Goal: Check status

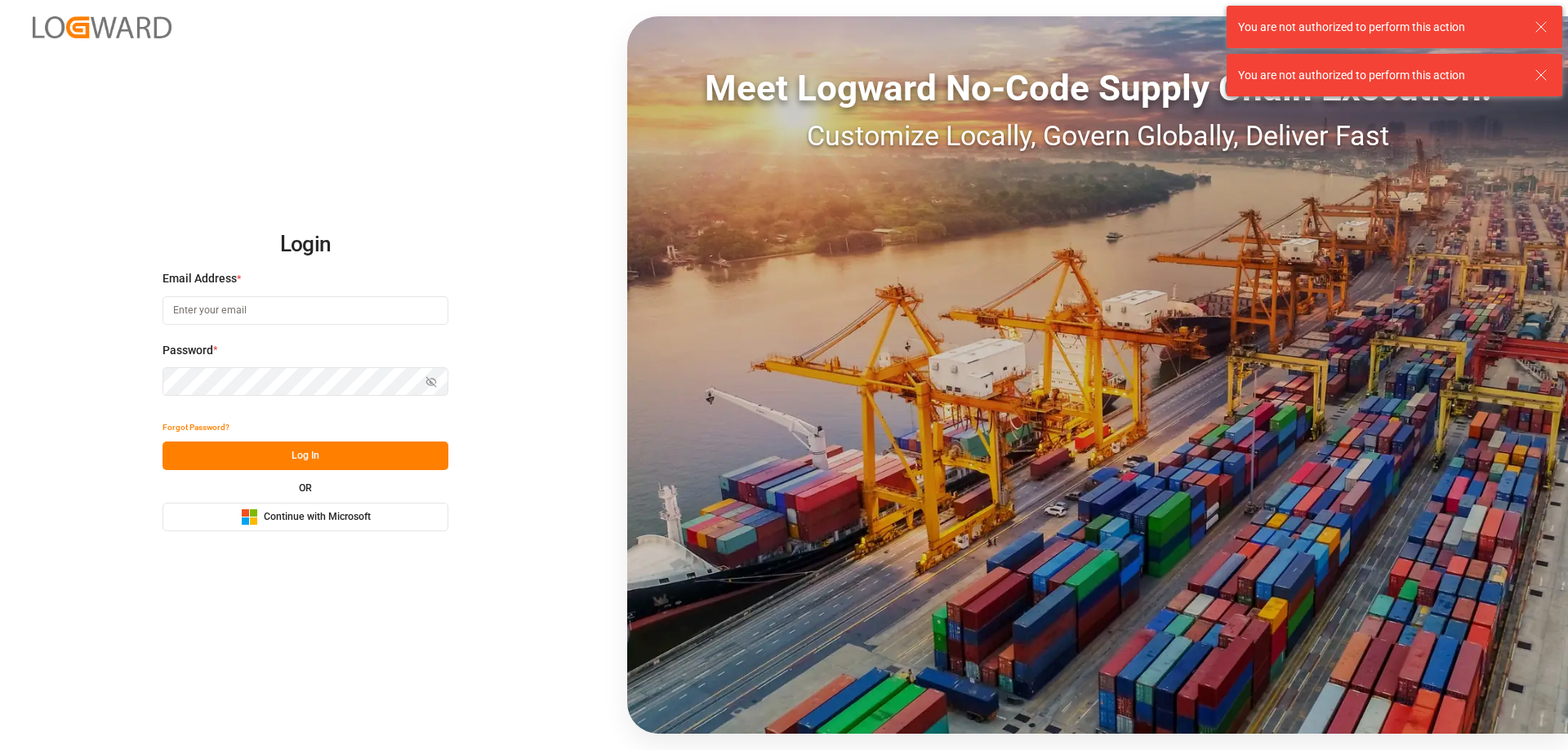
type input "[PERSON_NAME][EMAIL_ADDRESS][DOMAIN_NAME]"
click at [373, 455] on button "Log In" at bounding box center [305, 455] width 286 height 29
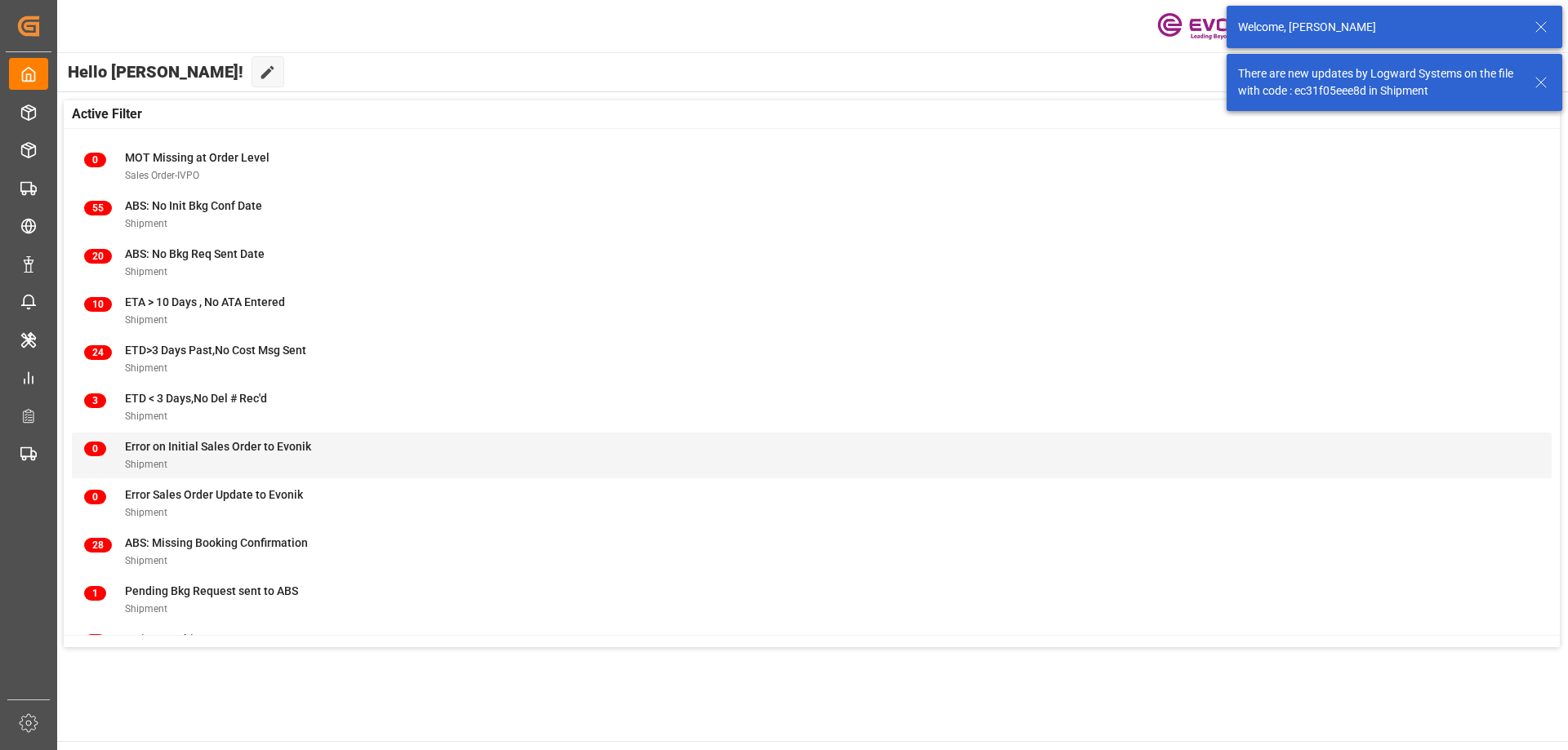
scroll to position [160, 0]
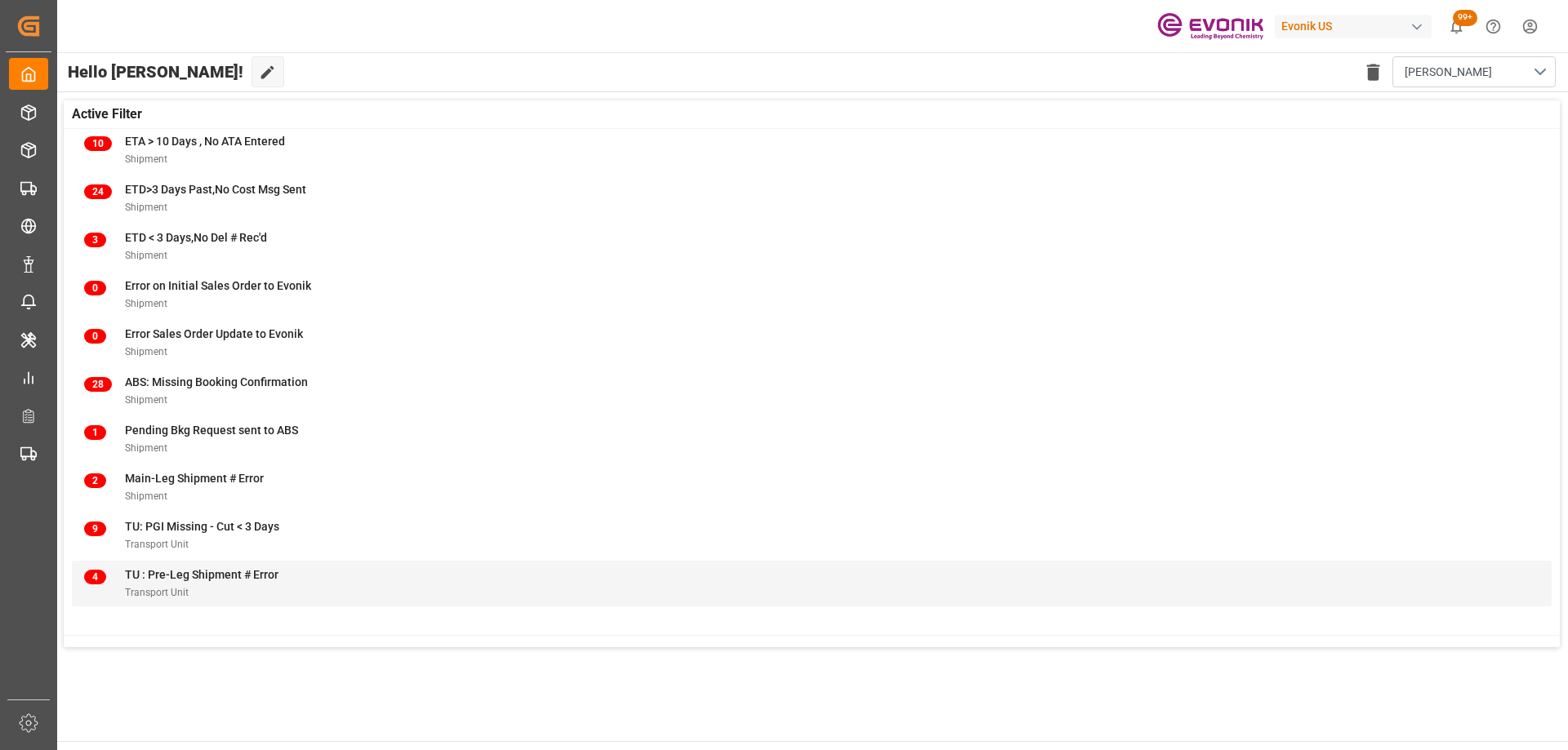
click at [227, 577] on span "TU : Pre-Leg Shipment # Error" at bounding box center [201, 574] width 153 height 13
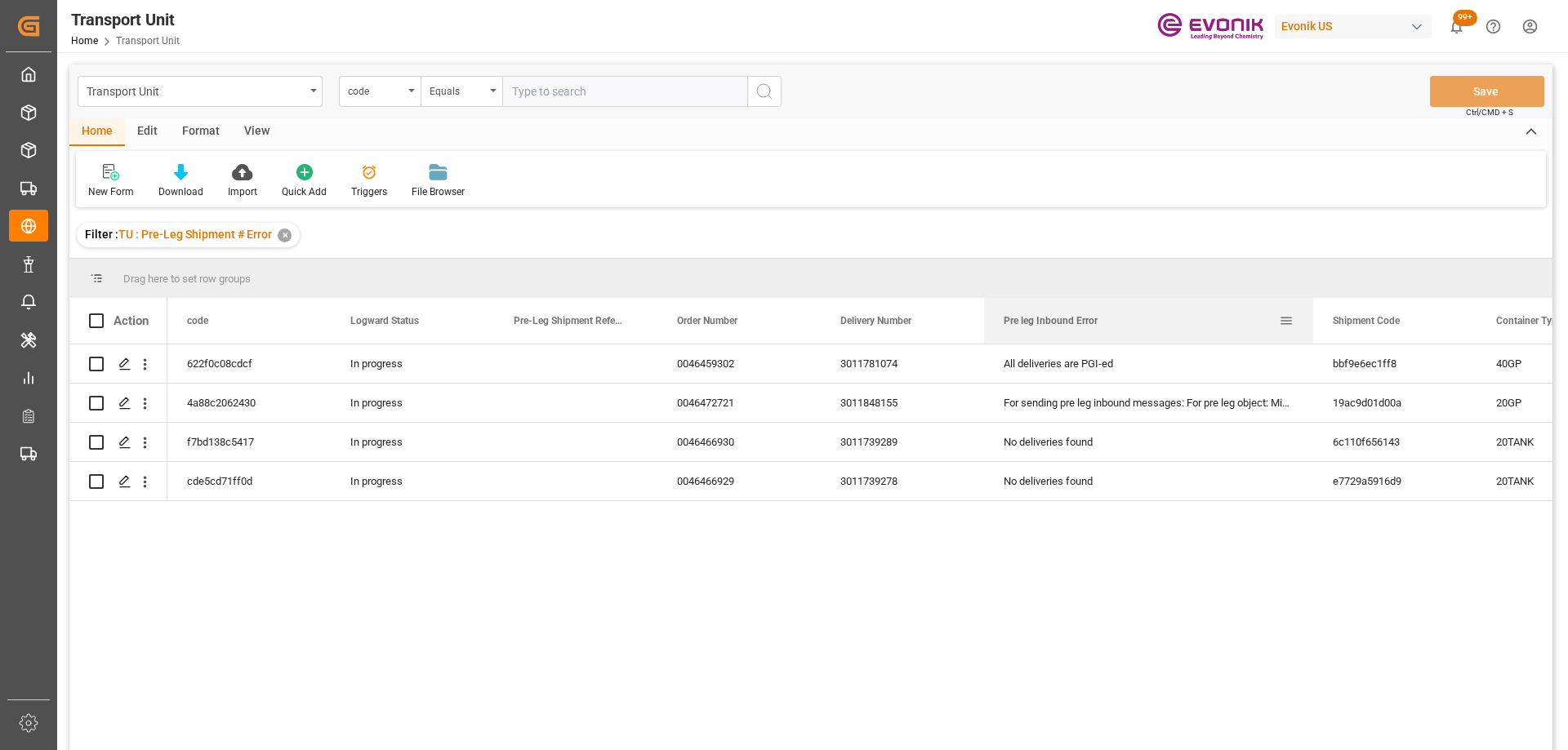
drag, startPoint x: 1147, startPoint y: 318, endPoint x: 1312, endPoint y: 310, distance: 165.2
click at [1312, 310] on div at bounding box center [1313, 321] width 7 height 46
